Goal: Check status: Check status

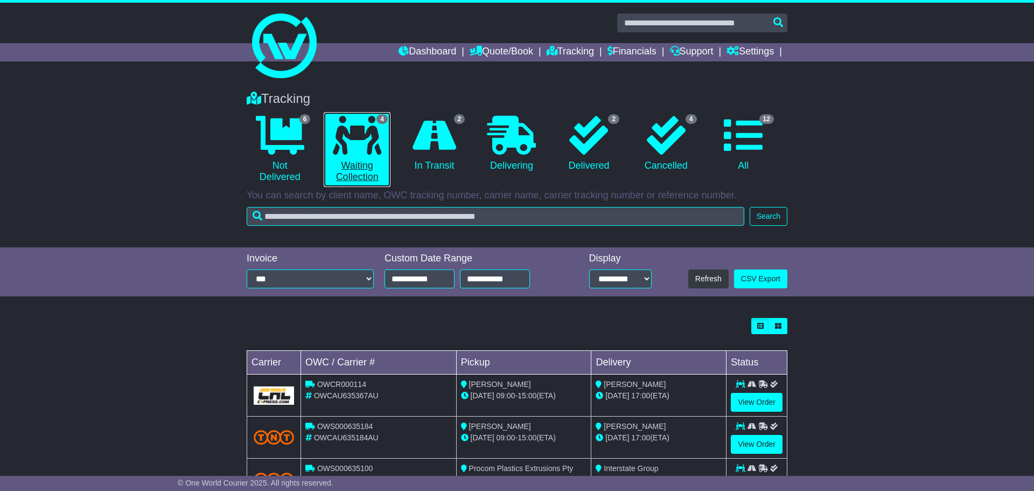
click at [379, 140] on icon at bounding box center [357, 135] width 48 height 39
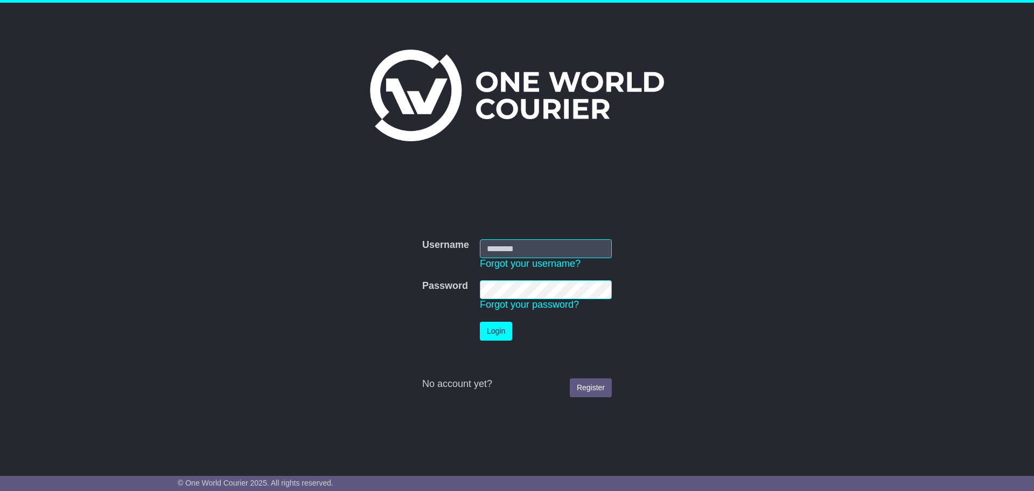
type input "**********"
click at [499, 330] on button "Login" at bounding box center [496, 331] width 32 height 19
